Goal: Find specific page/section: Find specific page/section

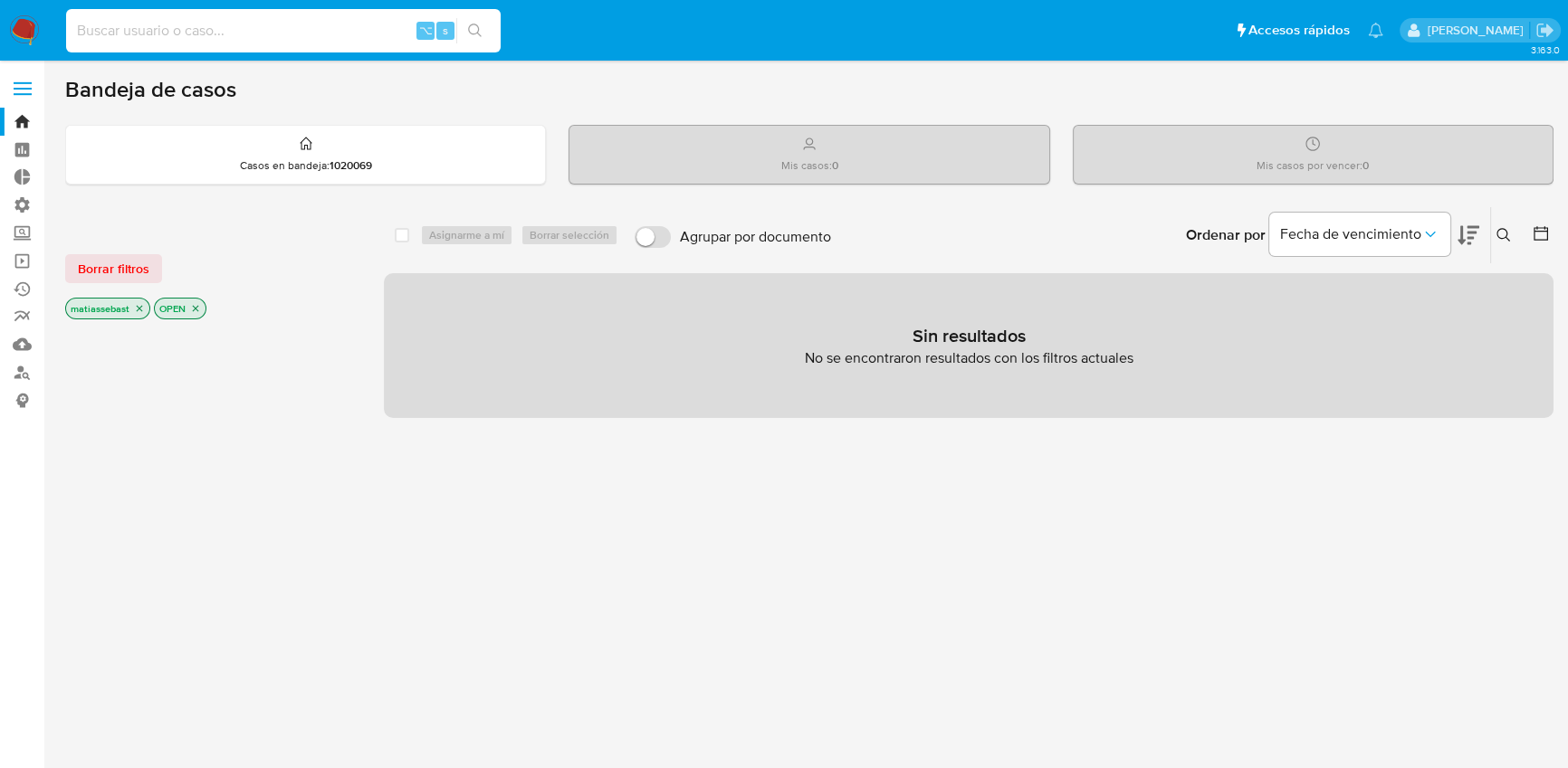
click at [294, 31] on input at bounding box center [283, 31] width 434 height 24
click at [292, 31] on input at bounding box center [283, 31] width 434 height 24
paste input "1830027403"
type input "1830027403"
click at [471, 35] on icon "search-icon" at bounding box center [476, 31] width 15 height 15
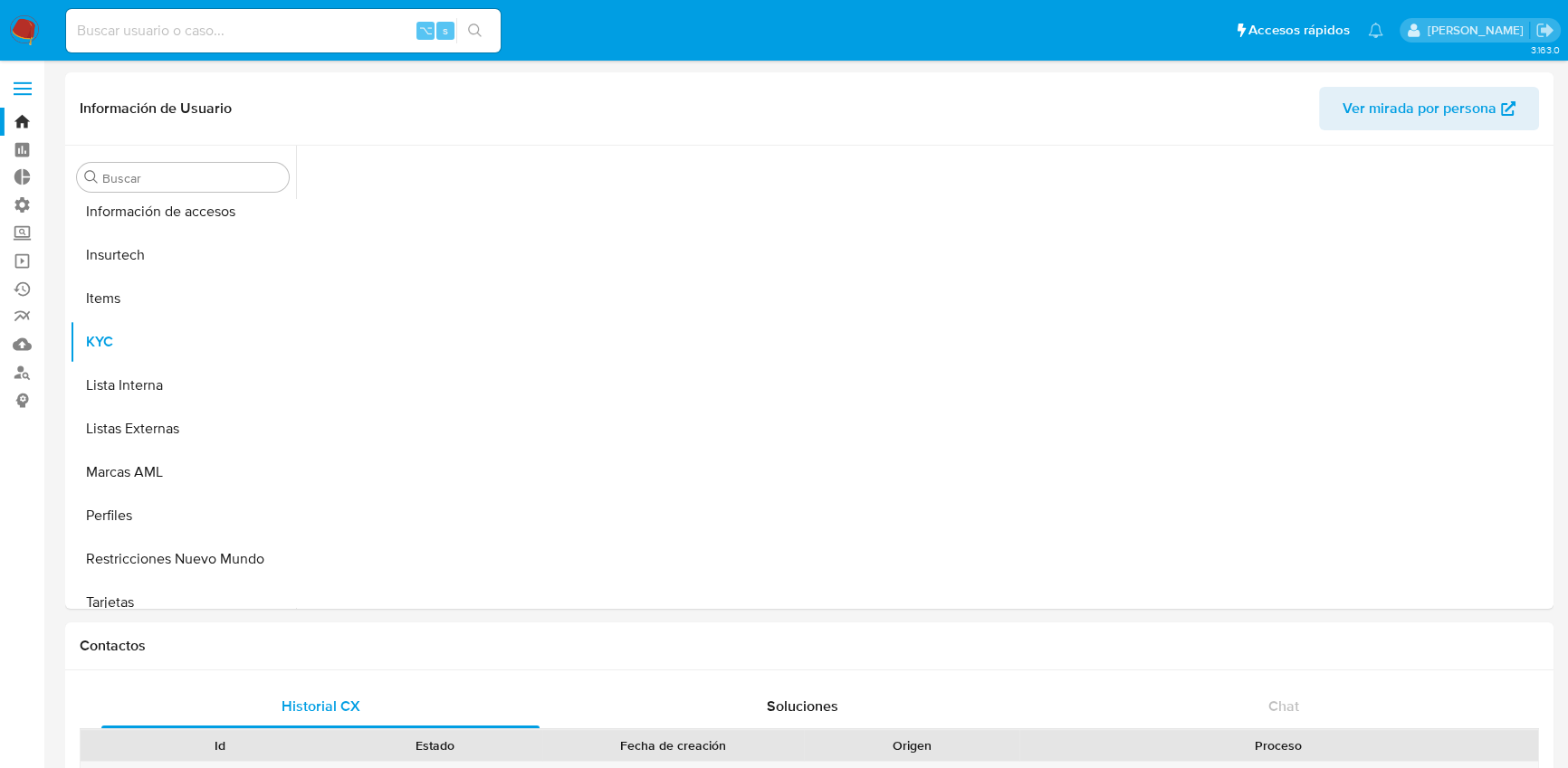
scroll to position [894, 0]
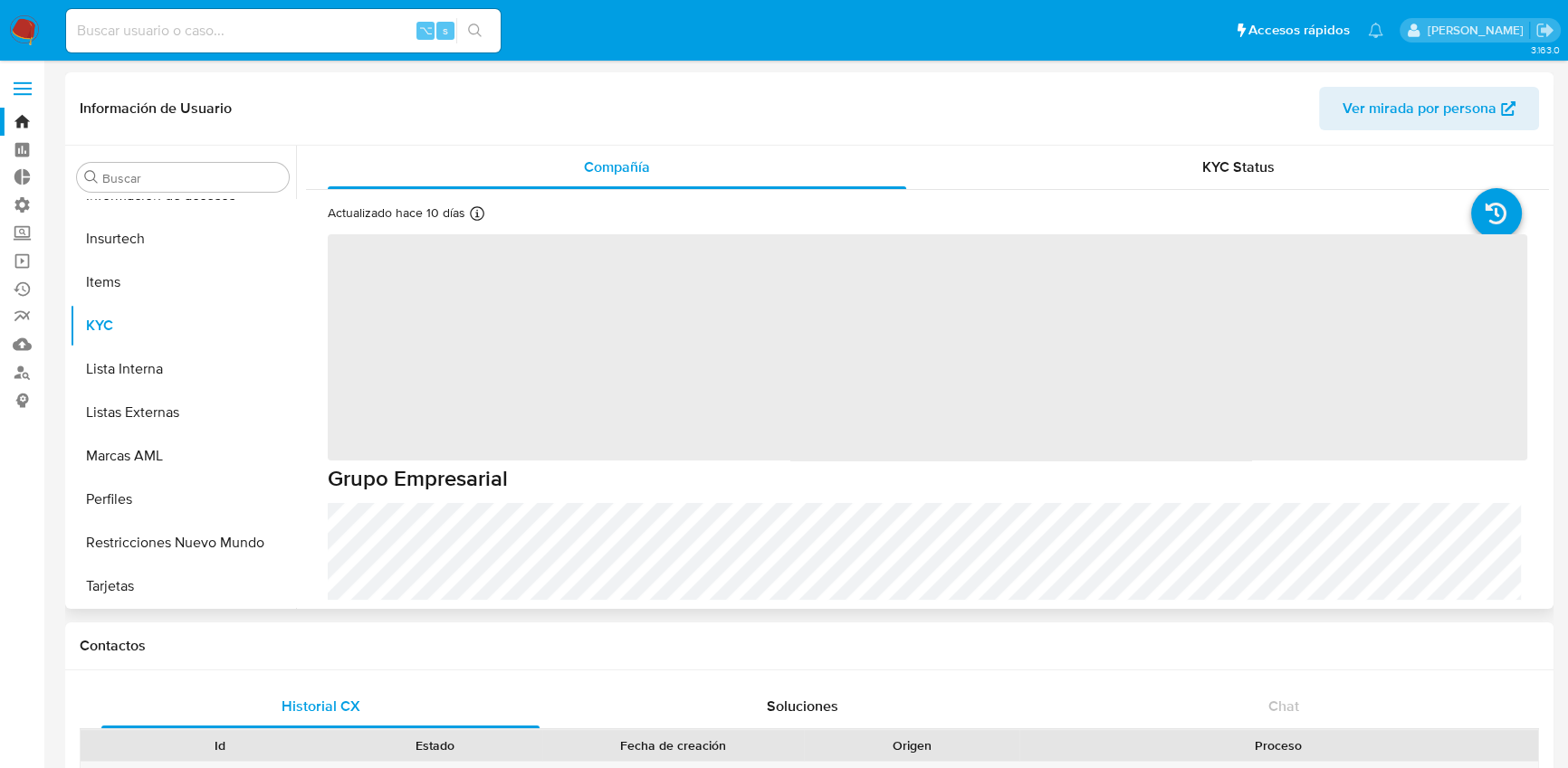
select select "10"
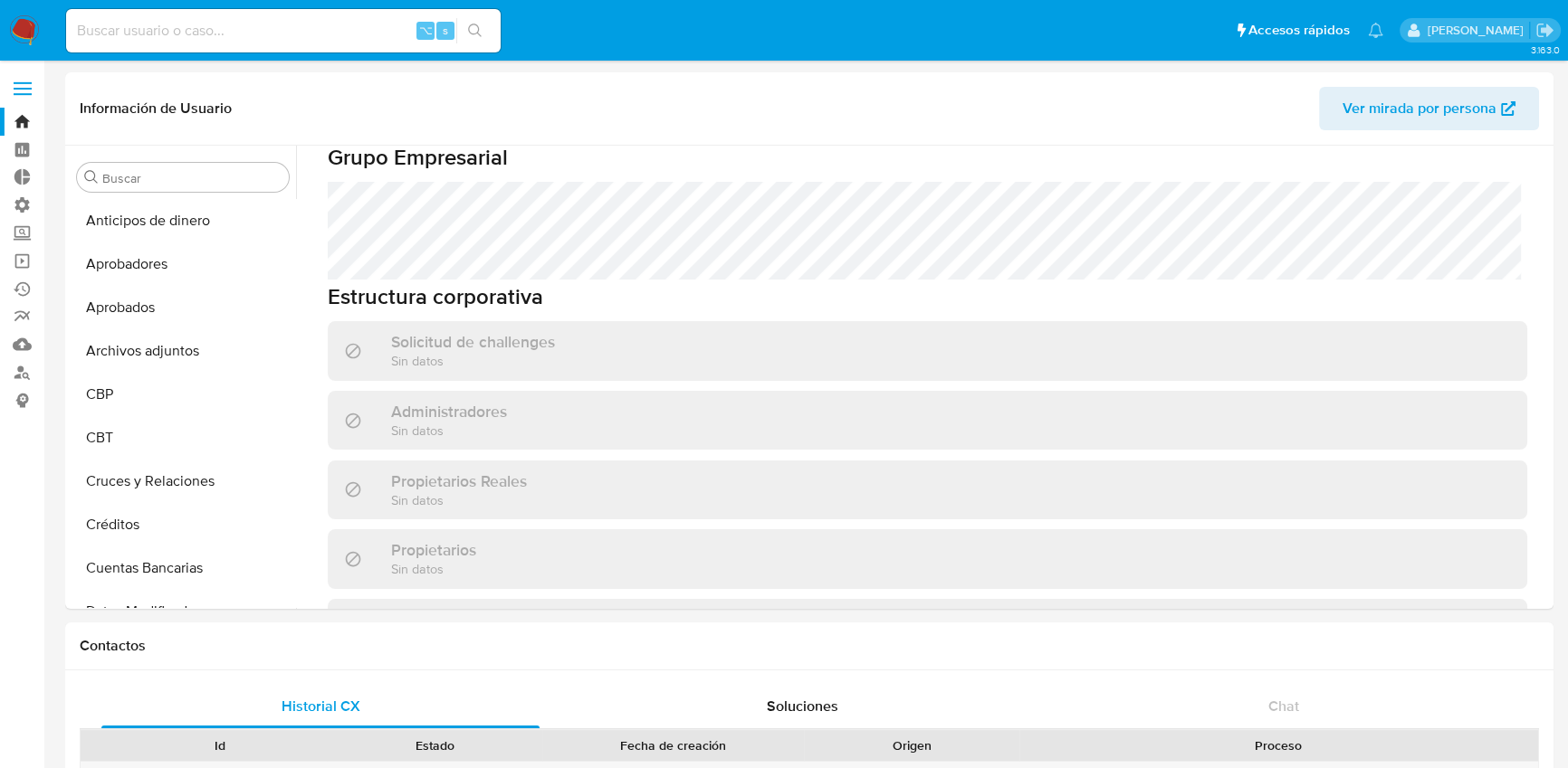
scroll to position [570, 0]
